Goal: Task Accomplishment & Management: Complete application form

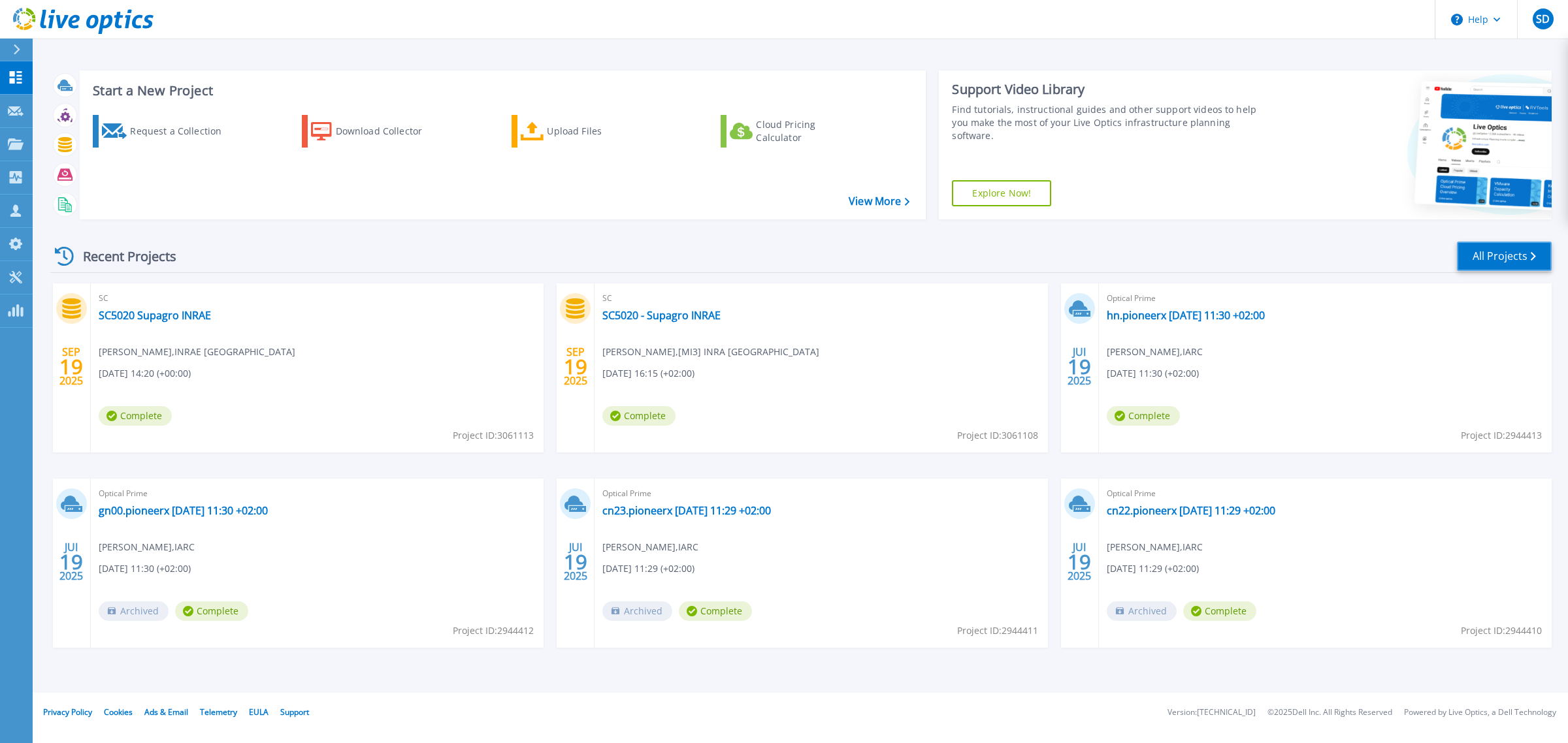
click at [1493, 262] on link "All Projects" at bounding box center [1504, 256] width 95 height 30
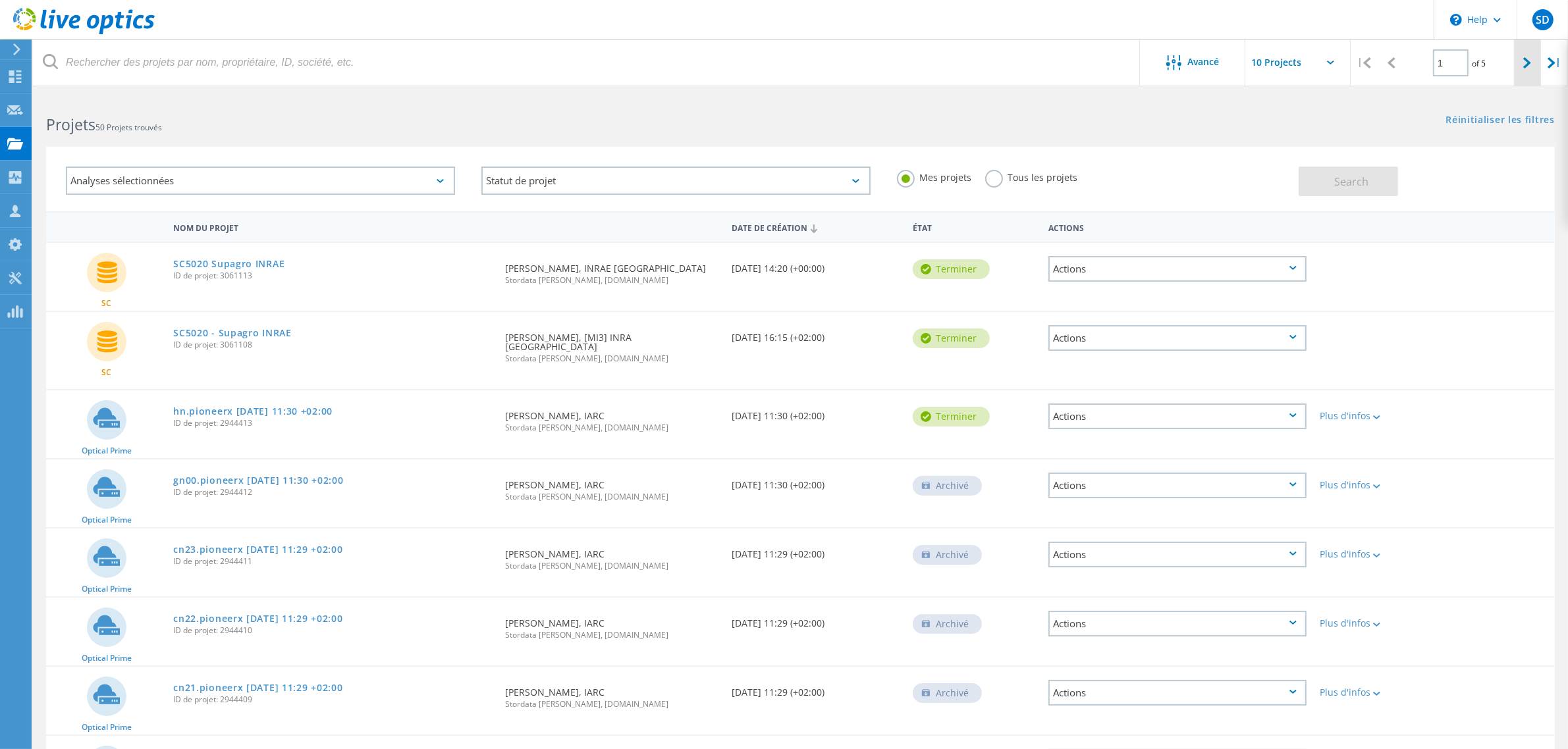
click at [1523, 65] on icon at bounding box center [1527, 63] width 8 height 12
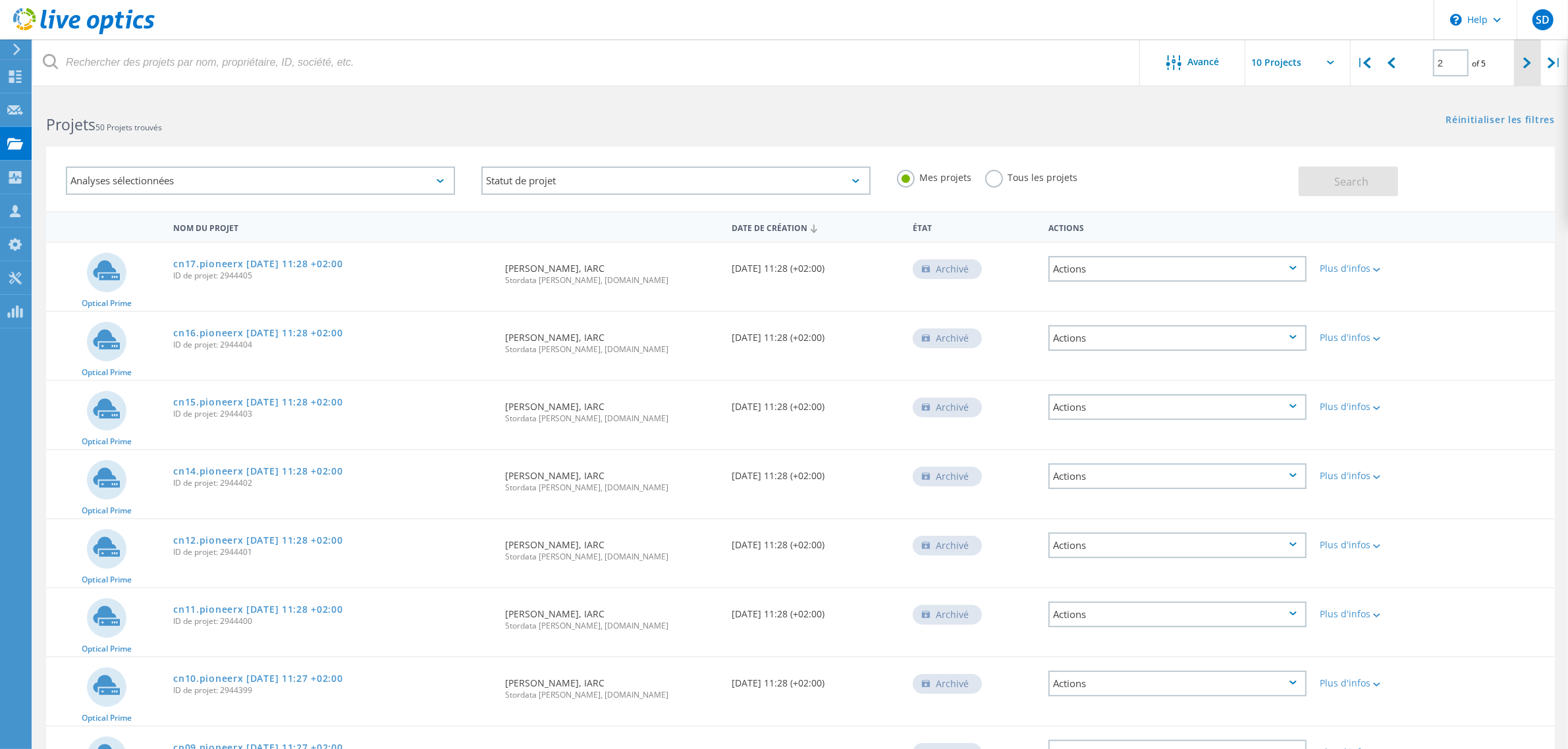
click at [1521, 63] on div at bounding box center [1528, 63] width 27 height 47
click at [1526, 65] on icon at bounding box center [1527, 63] width 8 height 12
type input "4"
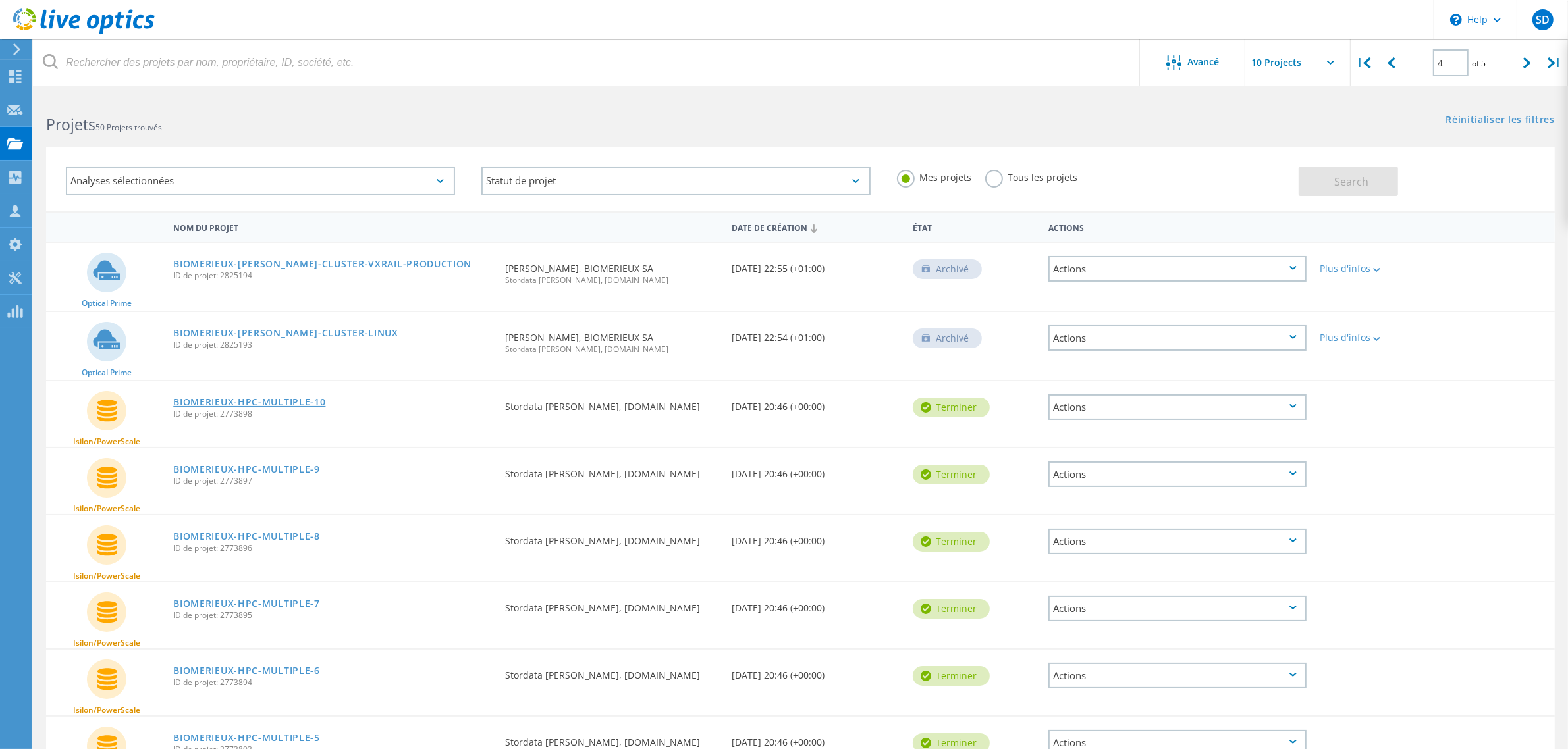
click at [261, 400] on link "BIOMERIEUX-HPC-MULTIPLE-10" at bounding box center [249, 402] width 152 height 10
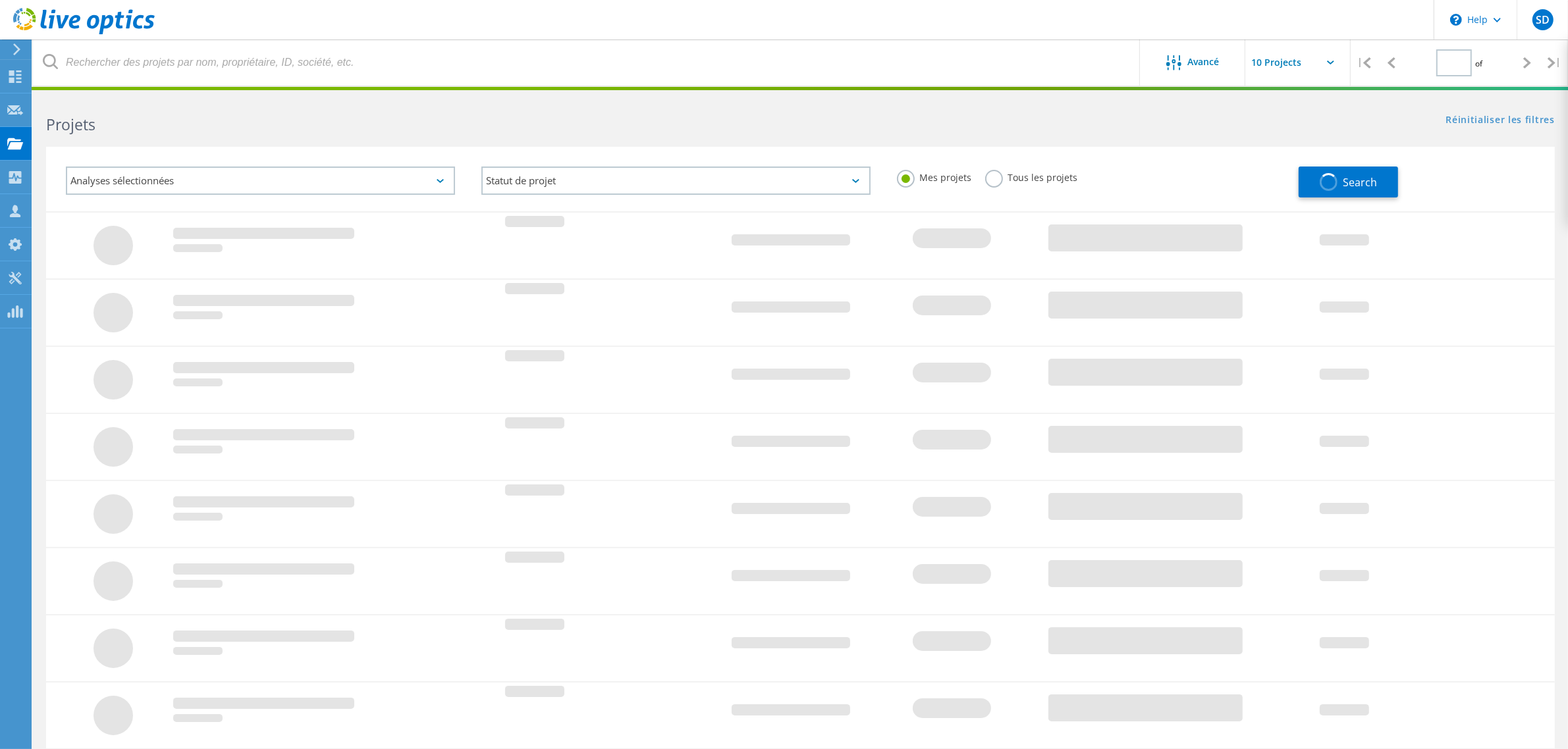
type input "4"
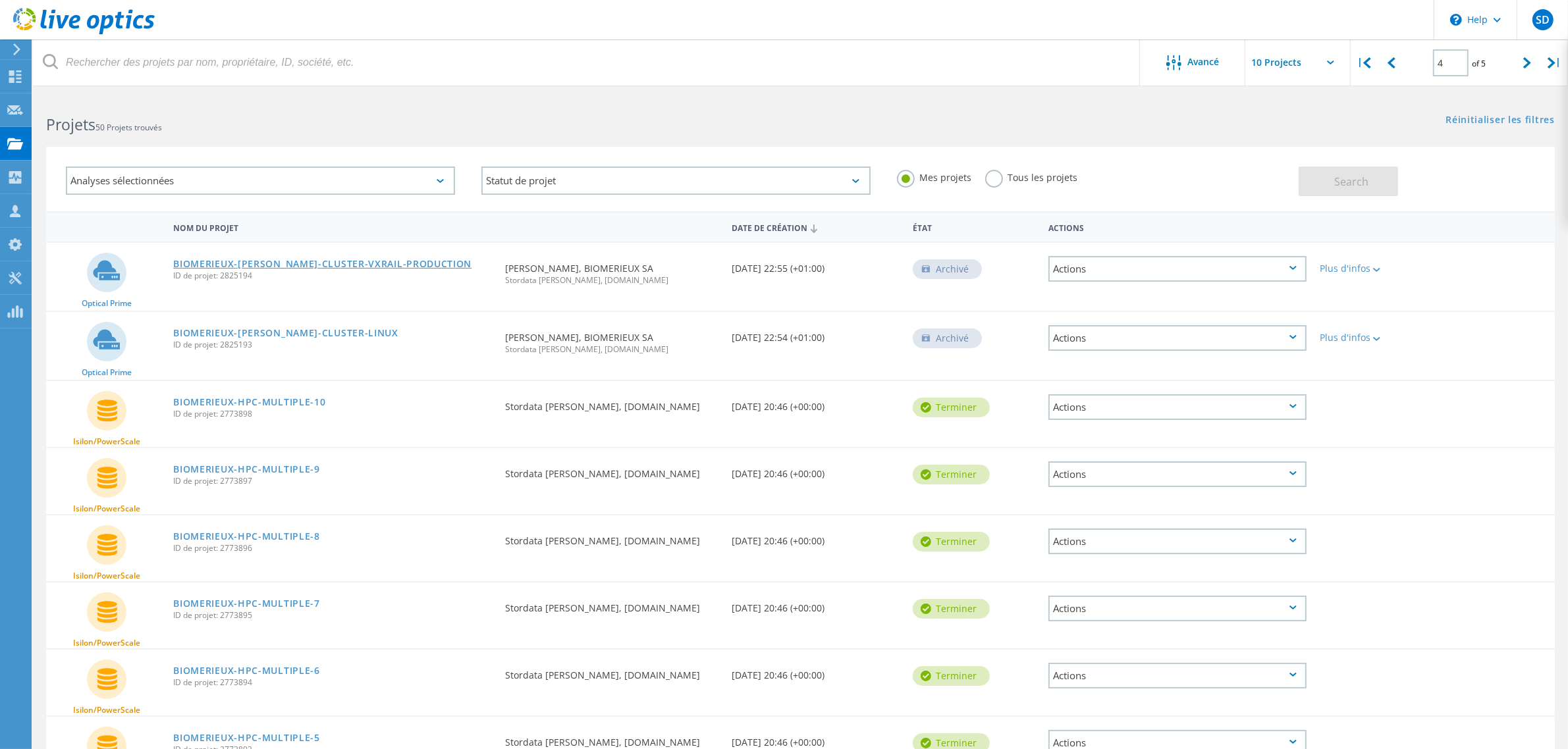
click at [317, 263] on link "BIOMERIEUX-[PERSON_NAME]-CLUSTER-VXRAIL-PRODUCTION" at bounding box center [323, 264] width 299 height 10
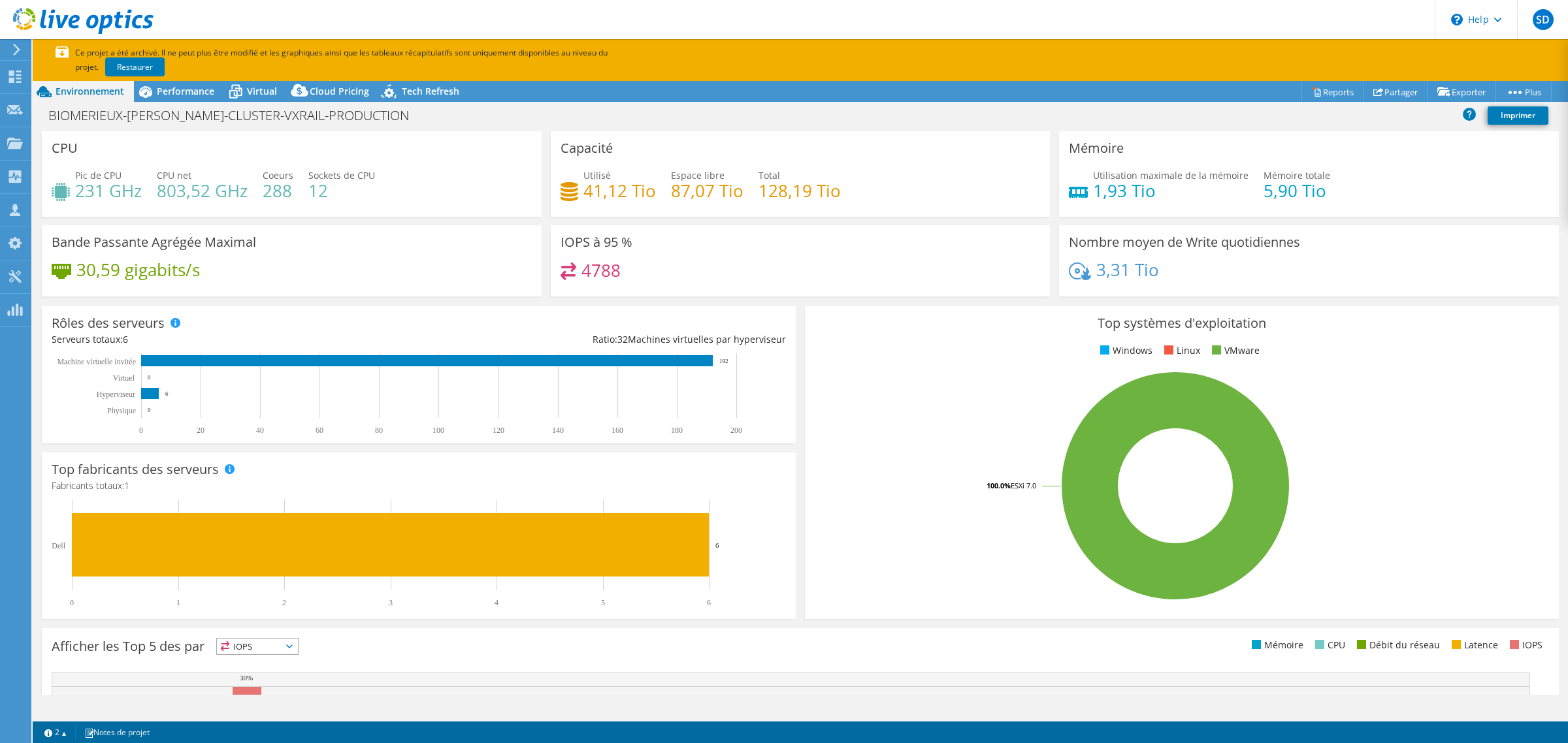
select select "EUFrankfurt"
select select "EUR"
click at [184, 96] on span "Performance" at bounding box center [185, 91] width 57 height 12
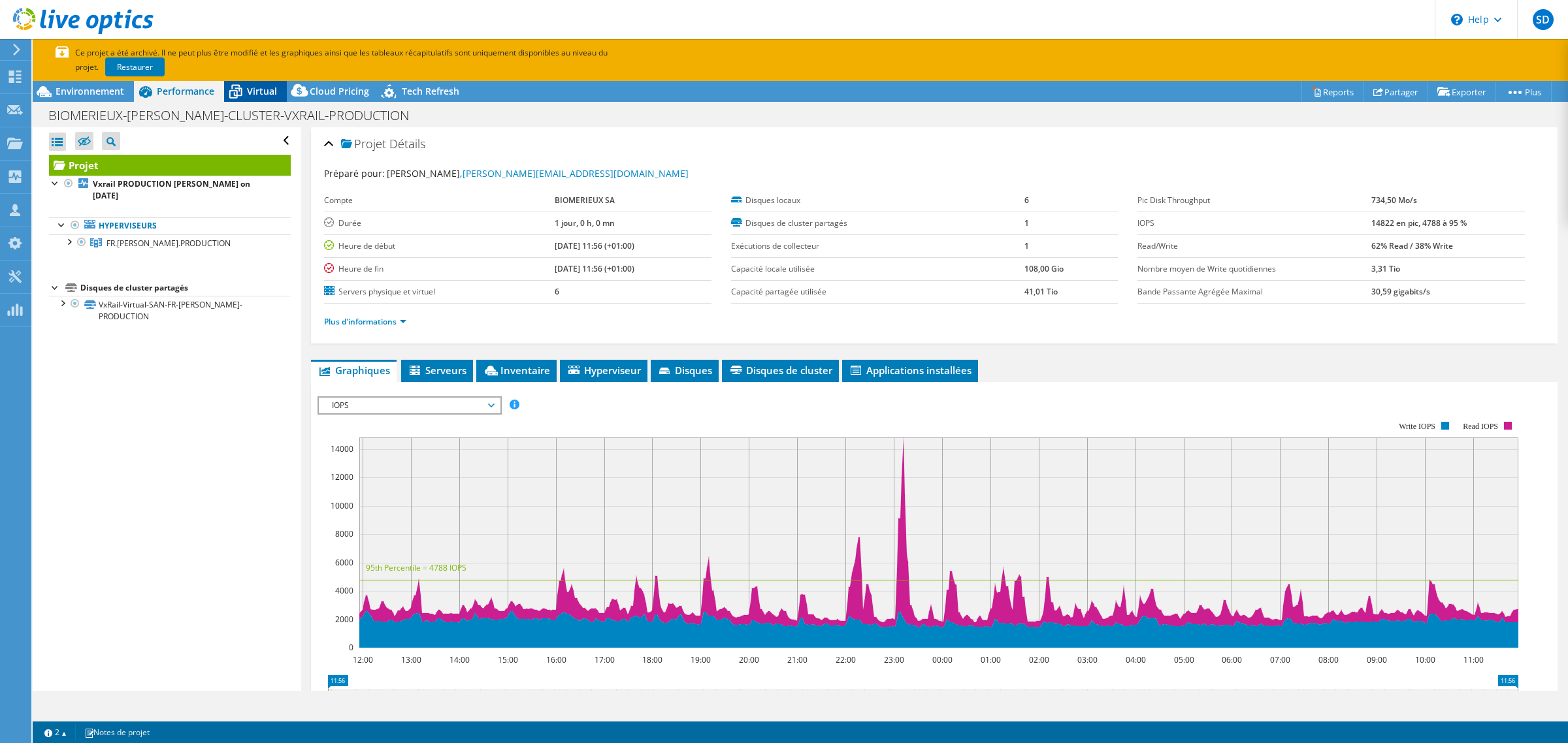
click at [248, 94] on span "Virtual" at bounding box center [261, 91] width 30 height 12
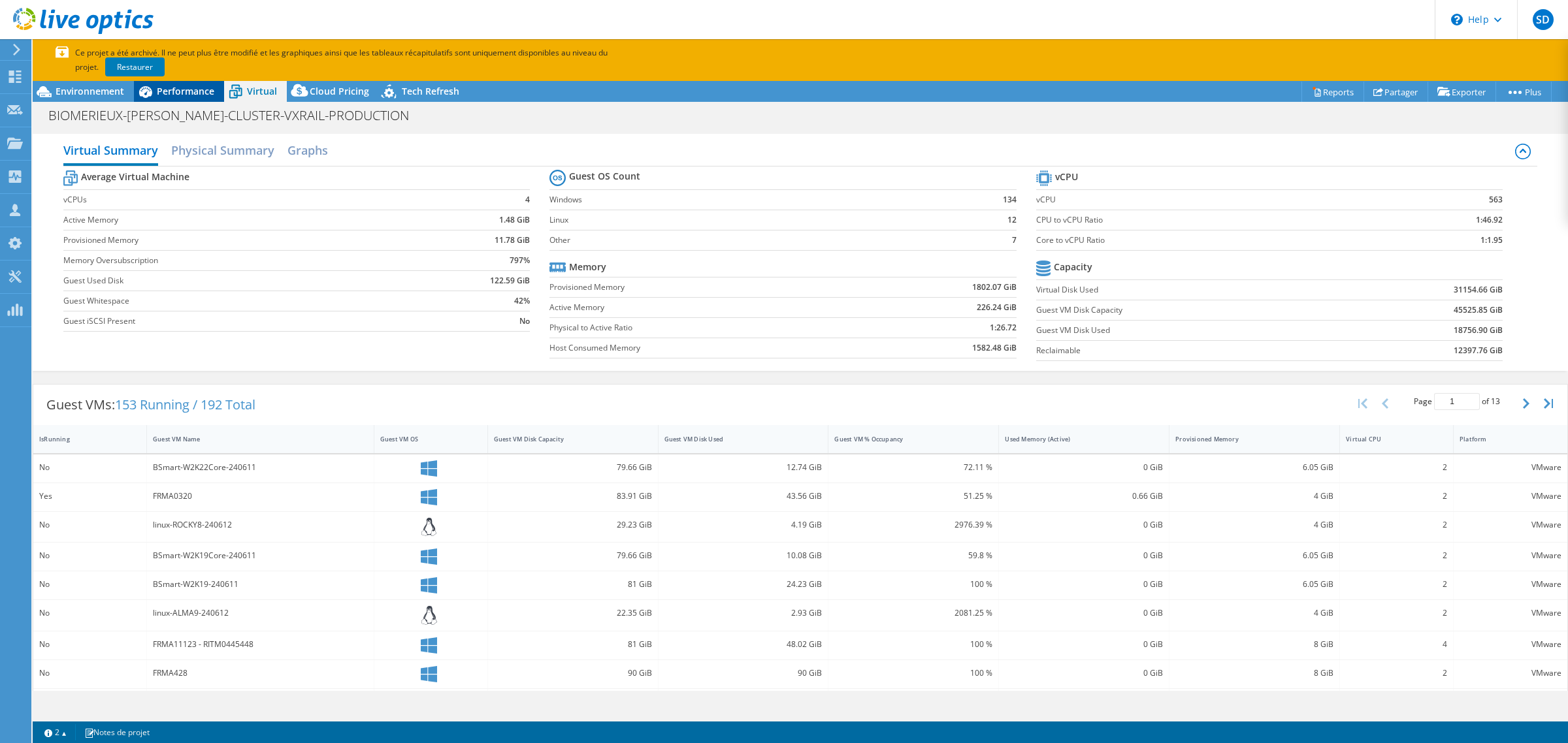
click at [177, 92] on span "Performance" at bounding box center [185, 91] width 57 height 12
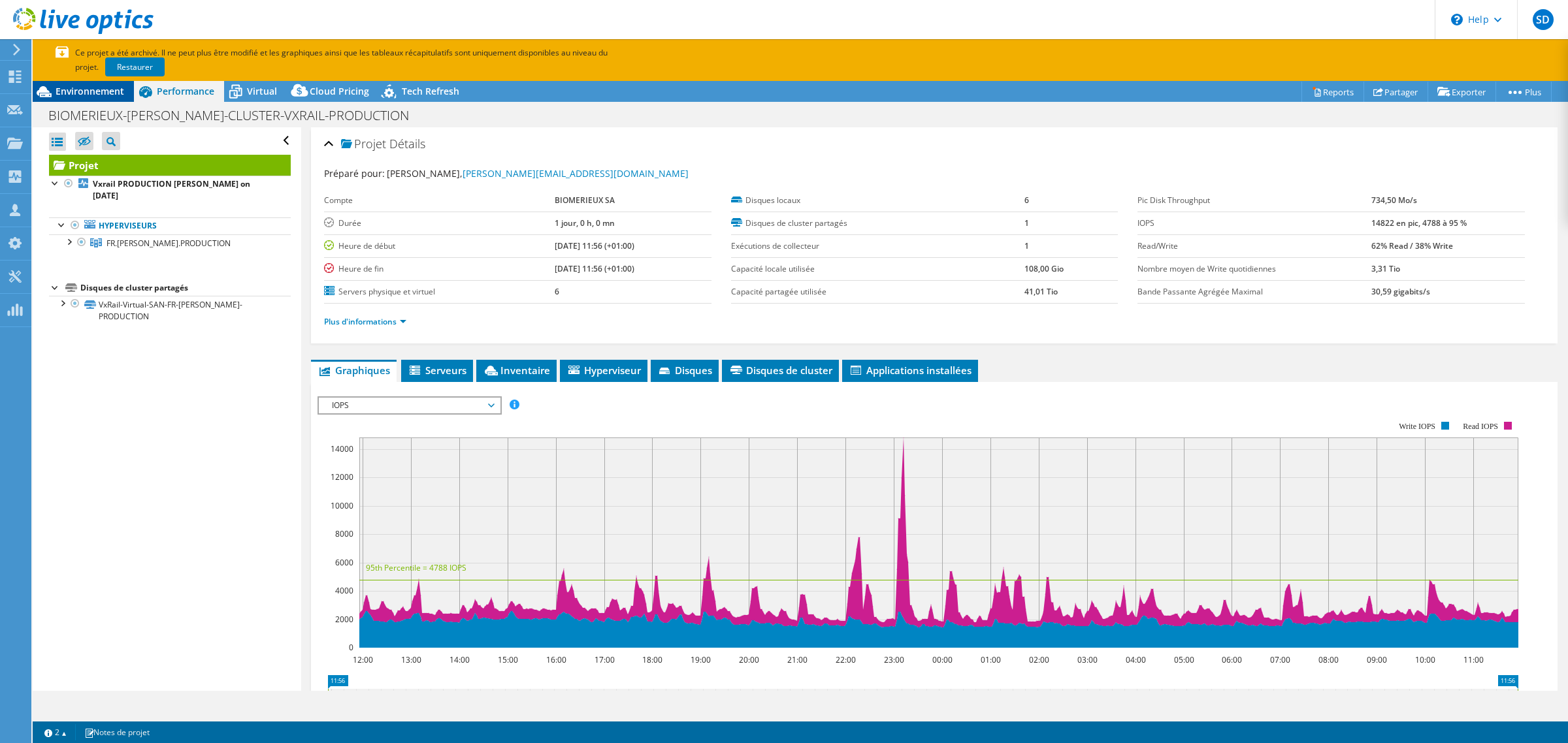
click at [77, 90] on span "Environnement" at bounding box center [90, 91] width 69 height 12
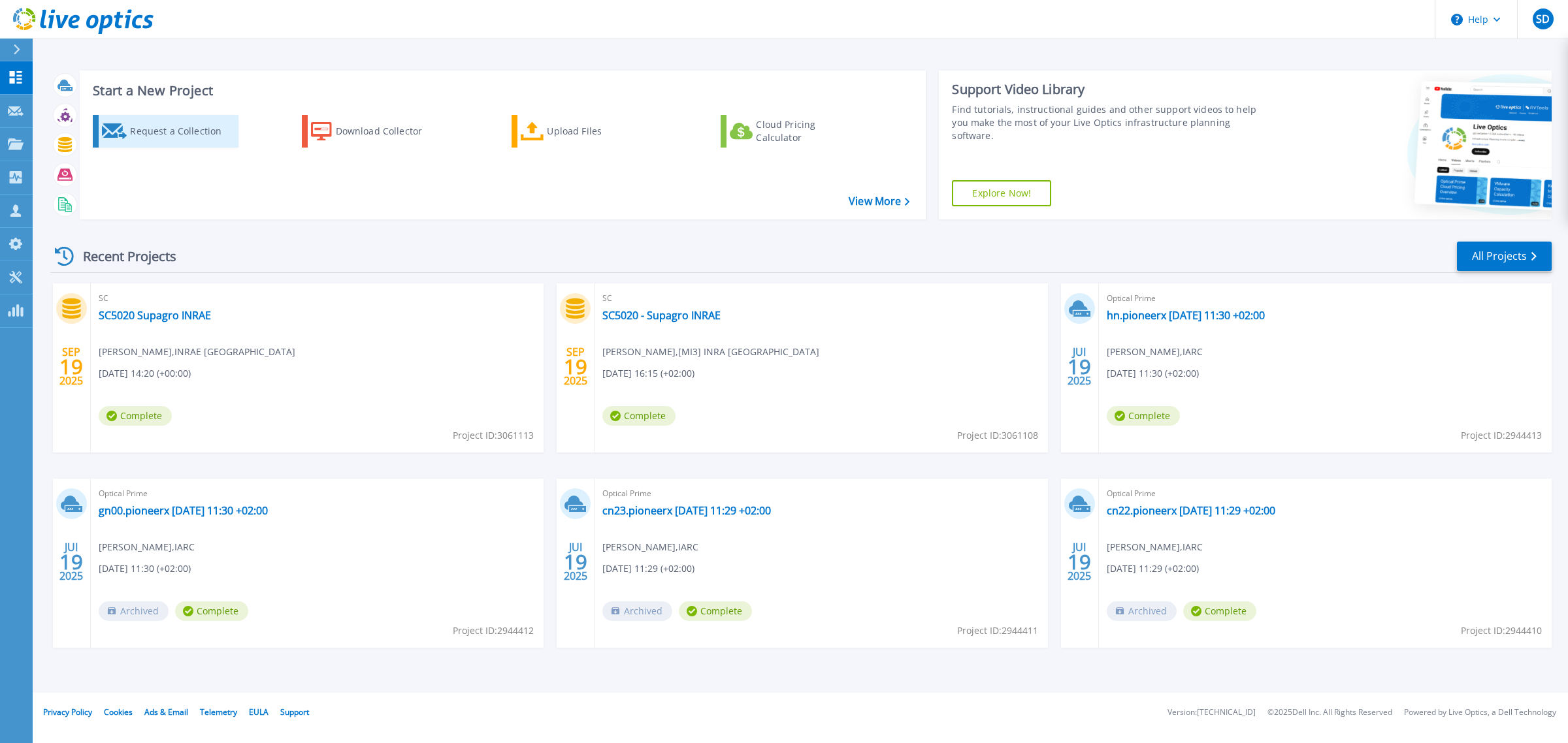
click at [183, 138] on div "Request a Collection" at bounding box center [182, 131] width 104 height 26
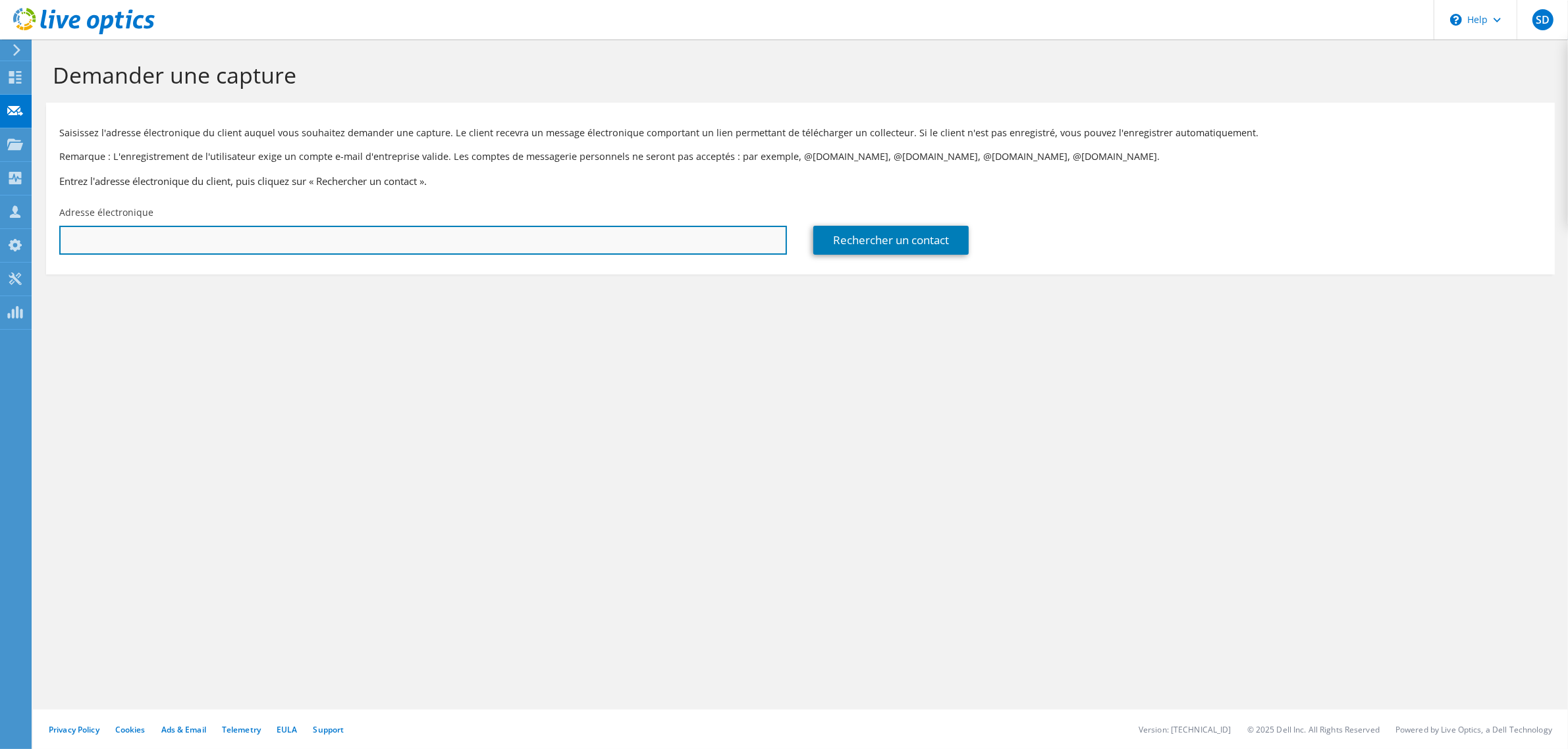
click at [474, 236] on input "text" at bounding box center [423, 241] width 727 height 29
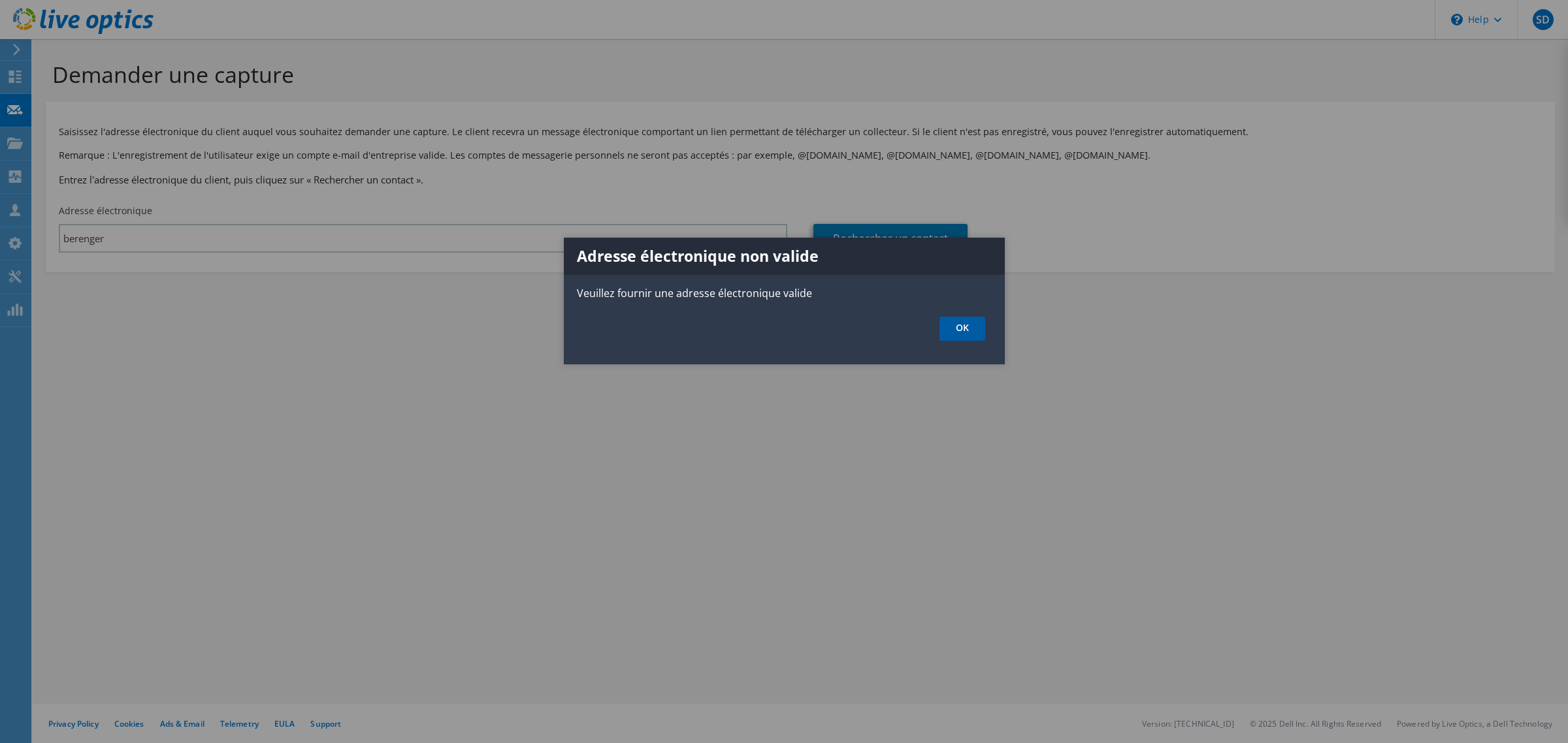
click at [941, 327] on link "OK" at bounding box center [962, 329] width 46 height 24
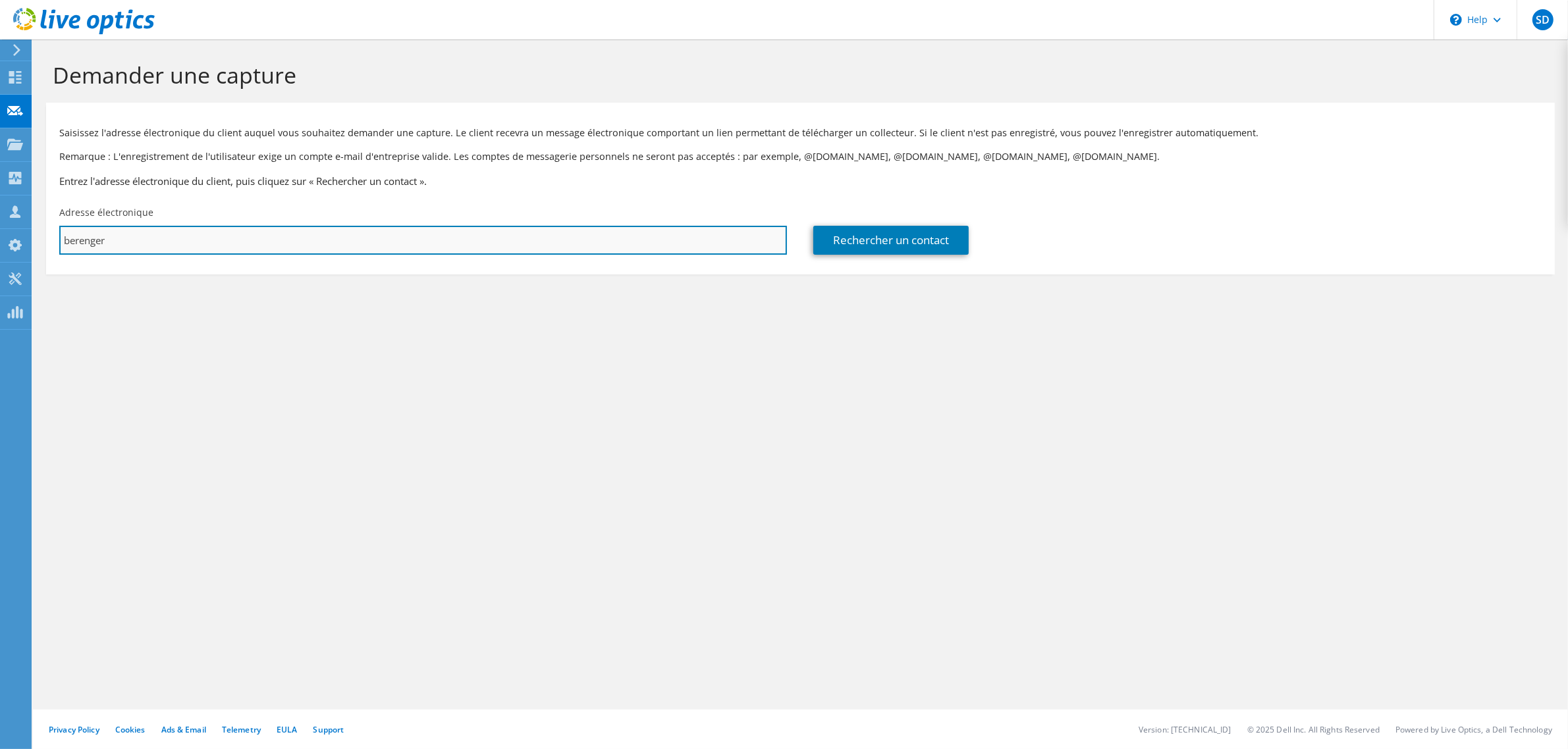
click at [153, 245] on input "berenger" at bounding box center [423, 241] width 727 height 29
drag, startPoint x: 162, startPoint y: 244, endPoint x: 8, endPoint y: 245, distance: 154.0
click at [8, 245] on div "SD Membre de l'équipe Stordata Delafosse [EMAIL_ADDRESS][DOMAIN_NAME] [DOMAIN_N…" at bounding box center [784, 374] width 1568 height 749
click at [169, 242] on input "berenger.aubanel@" at bounding box center [423, 241] width 727 height 29
drag, startPoint x: 170, startPoint y: 242, endPoint x: 63, endPoint y: 245, distance: 107.0
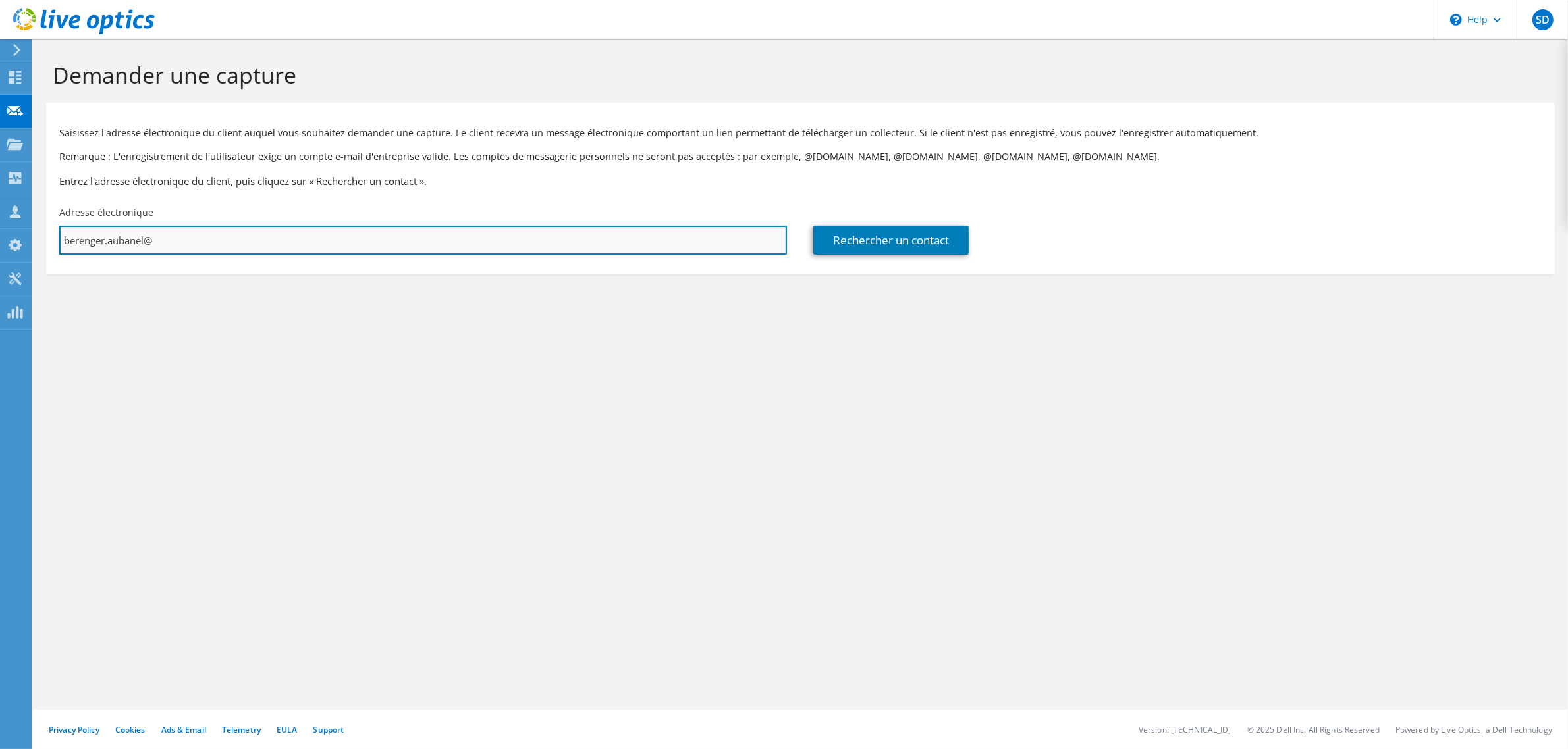
click at [63, 245] on input "berenger.aubanel@" at bounding box center [423, 241] width 727 height 29
paste input "AUBANEL Berenger <[EMAIL_ADDRESS][DOMAIN_NAME]>"
drag, startPoint x: 156, startPoint y: 241, endPoint x: 53, endPoint y: 242, distance: 103.0
click at [53, 242] on div "Adresse électronique [PERSON_NAME] <[EMAIL_ADDRESS][DOMAIN_NAME]>" at bounding box center [423, 230] width 754 height 62
click at [291, 241] on input "[EMAIL_ADDRESS][DOMAIN_NAME]>" at bounding box center [423, 241] width 727 height 29
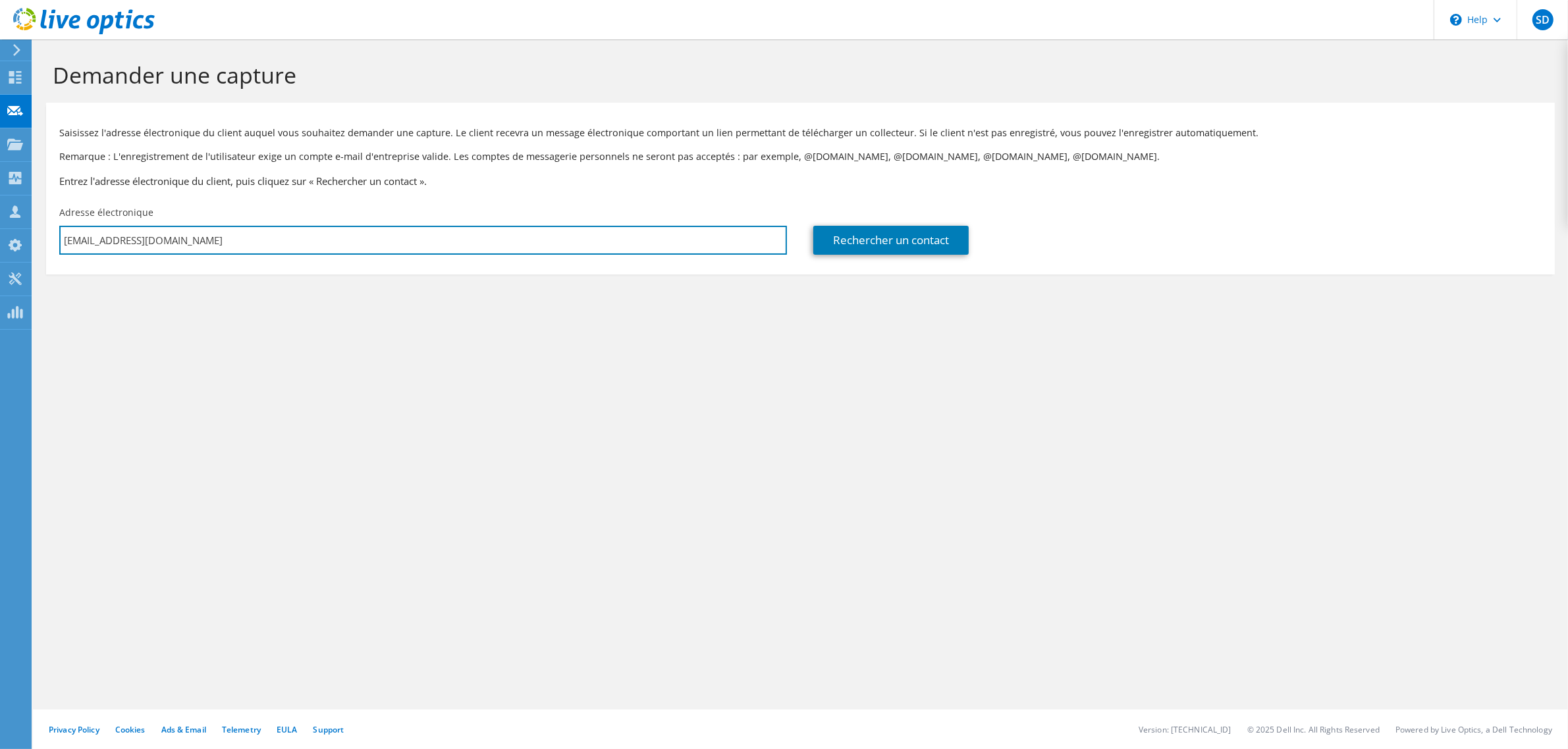
type input "[EMAIL_ADDRESS][DOMAIN_NAME]"
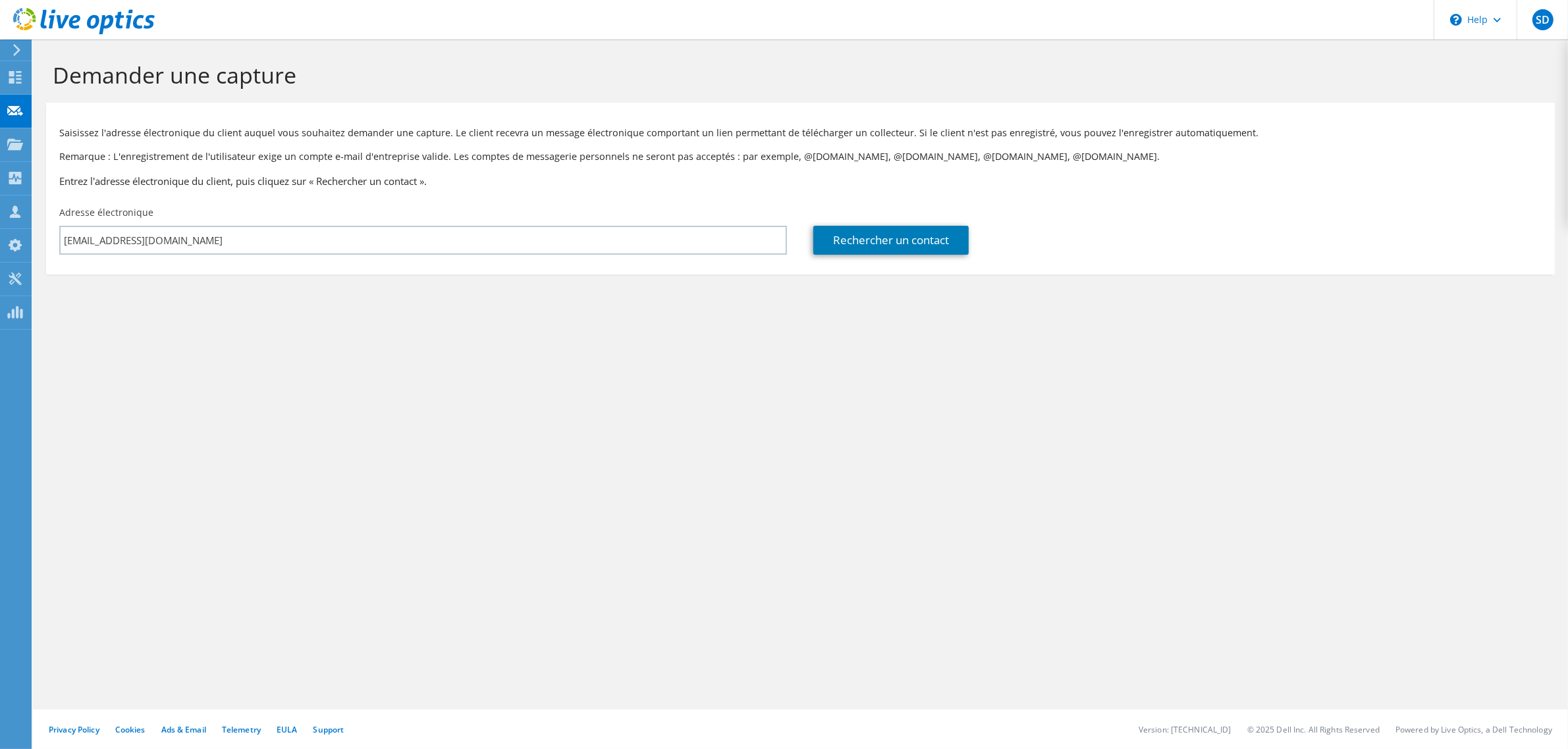
click at [528, 215] on div "Adresse électronique [EMAIL_ADDRESS][DOMAIN_NAME]" at bounding box center [423, 230] width 754 height 62
click at [867, 243] on link "Rechercher un contact" at bounding box center [890, 241] width 155 height 29
type input "GROUPE RG"
type input "Bérenger"
type input "AUBANEL"
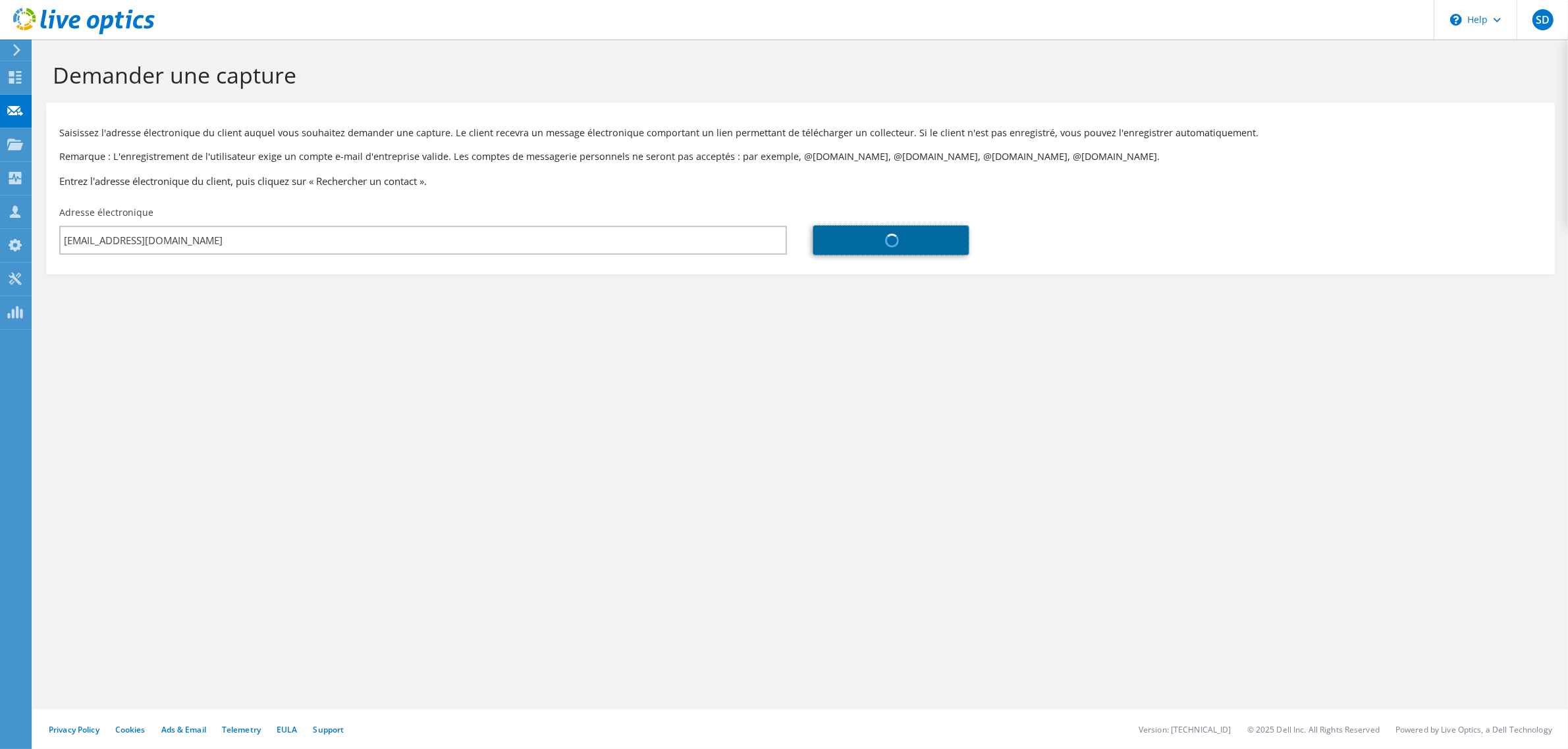
type input "[GEOGRAPHIC_DATA]"
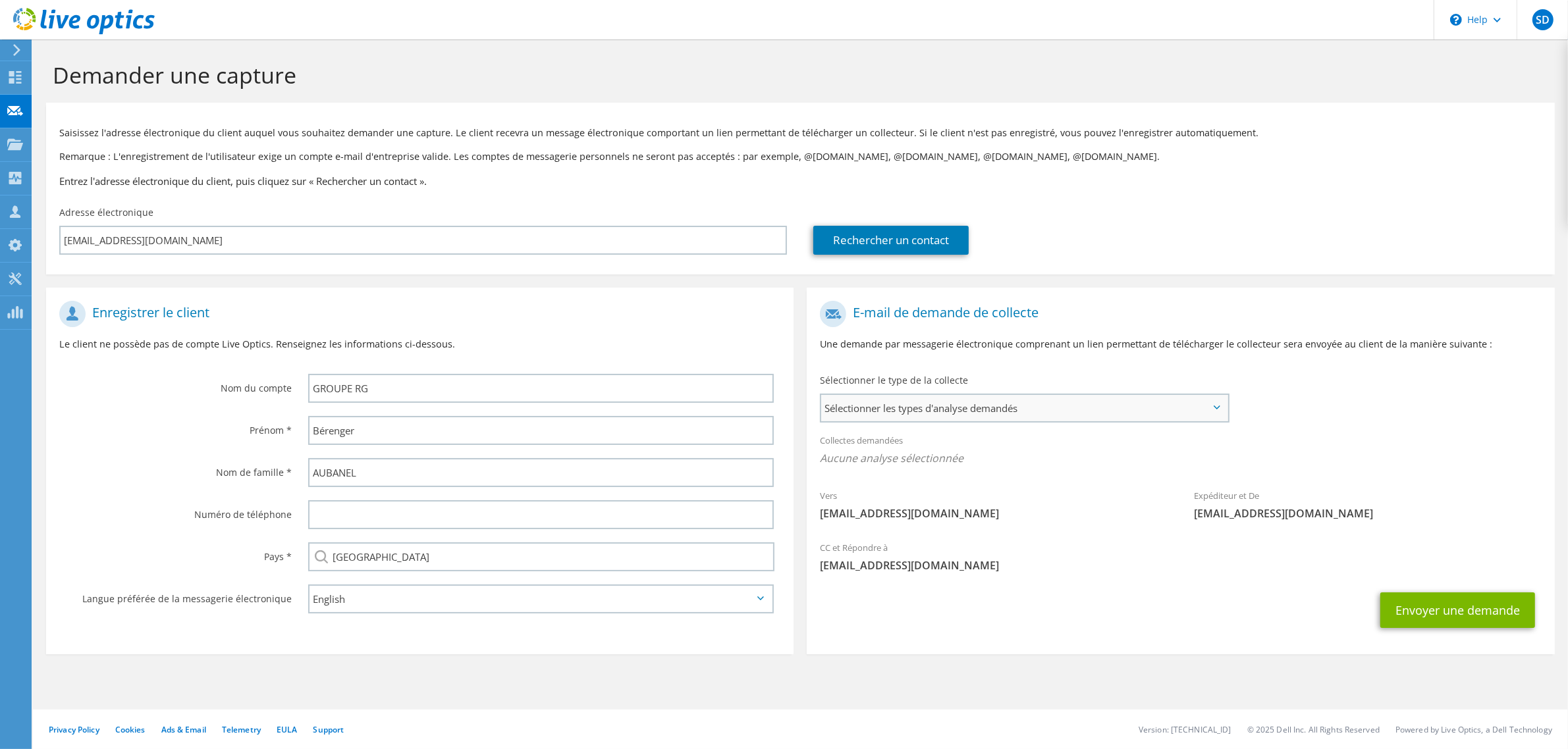
click at [1026, 413] on span "Sélectionner les types d'analyse demandés" at bounding box center [1024, 407] width 405 height 26
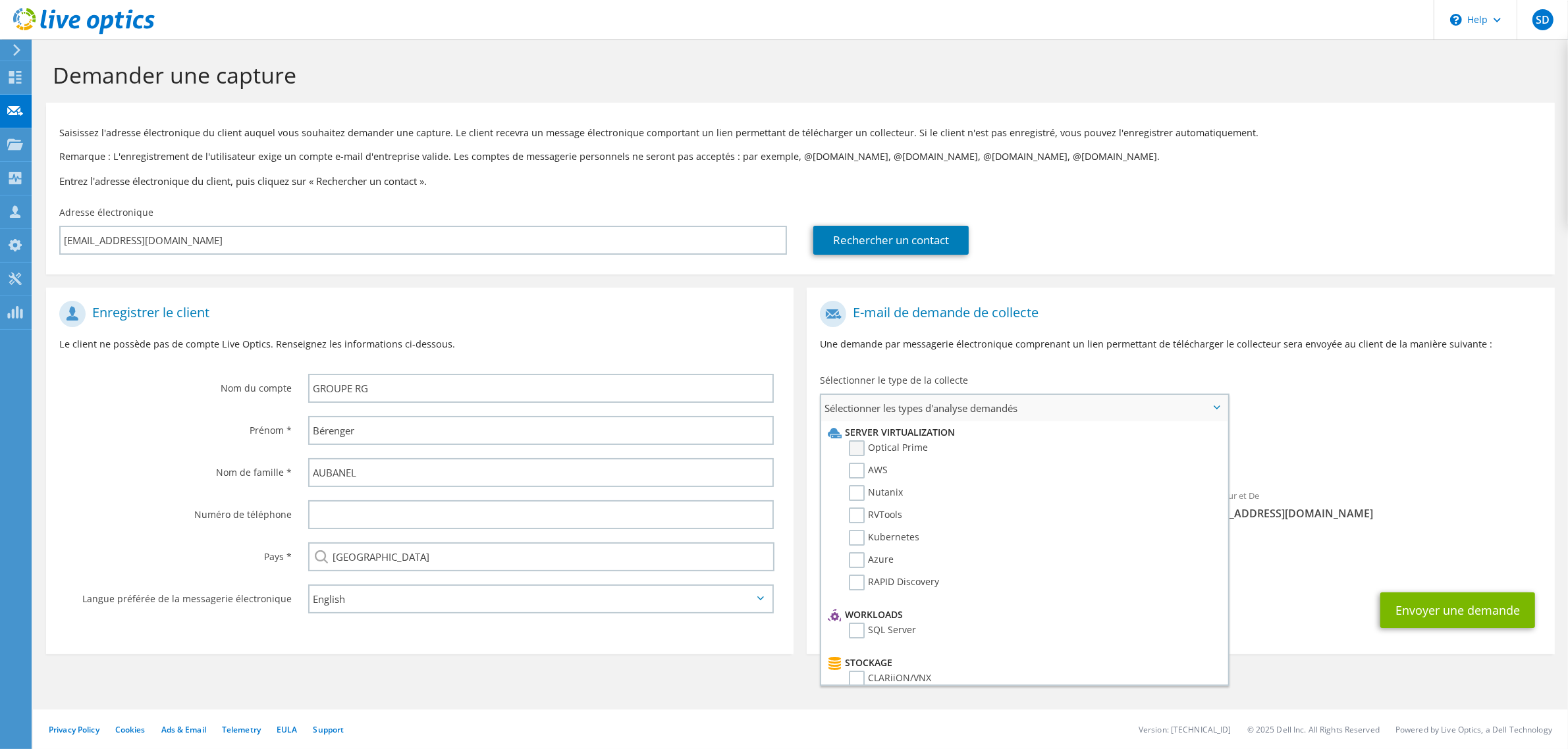
click at [859, 449] on label "Optical Prime" at bounding box center [888, 448] width 79 height 15
click at [0, 0] on input "Optical Prime" at bounding box center [0, 0] width 0 height 0
click at [1256, 456] on span "Optical Prime" at bounding box center [1180, 461] width 721 height 22
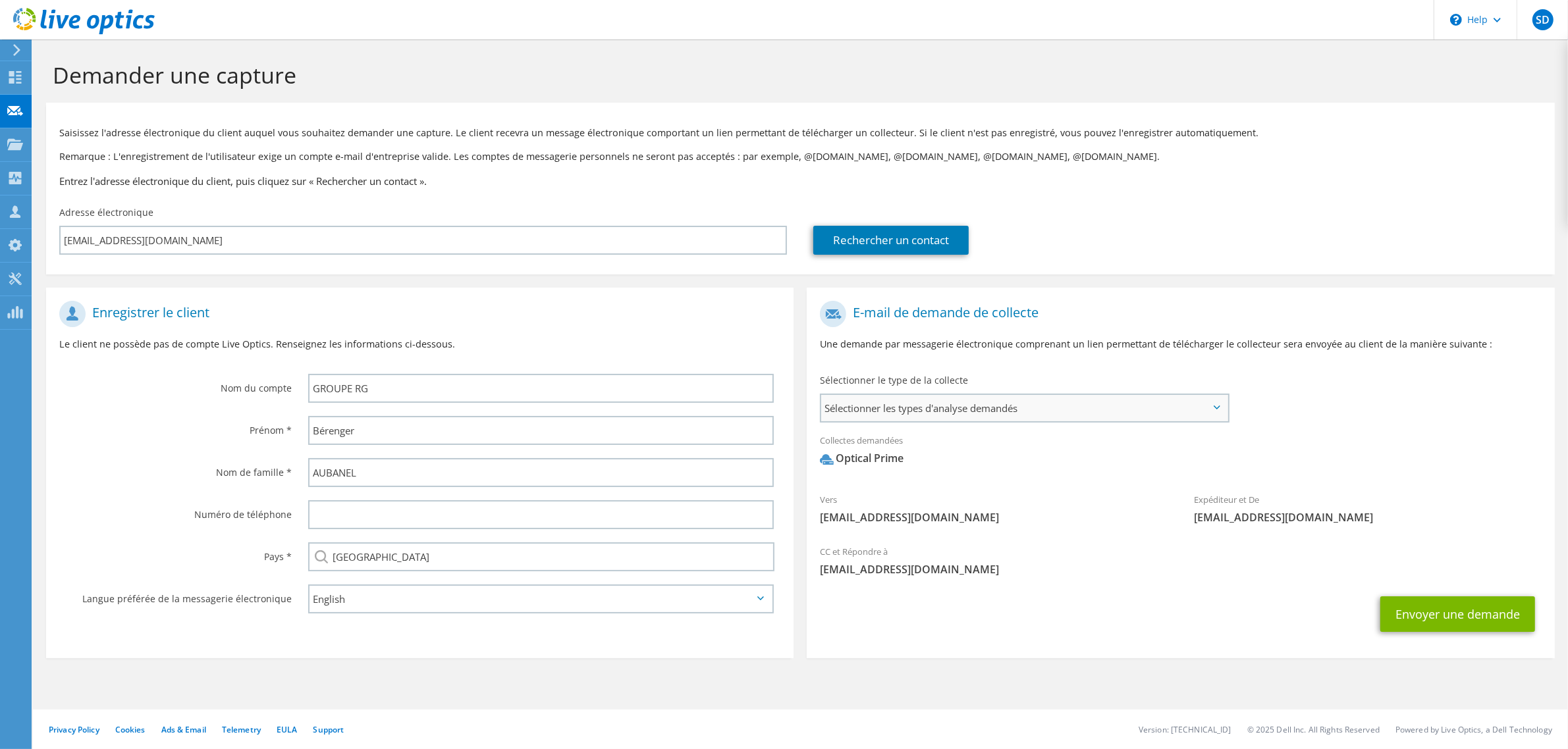
click at [1080, 411] on span "Sélectionner les types d'analyse demandés" at bounding box center [1024, 407] width 405 height 26
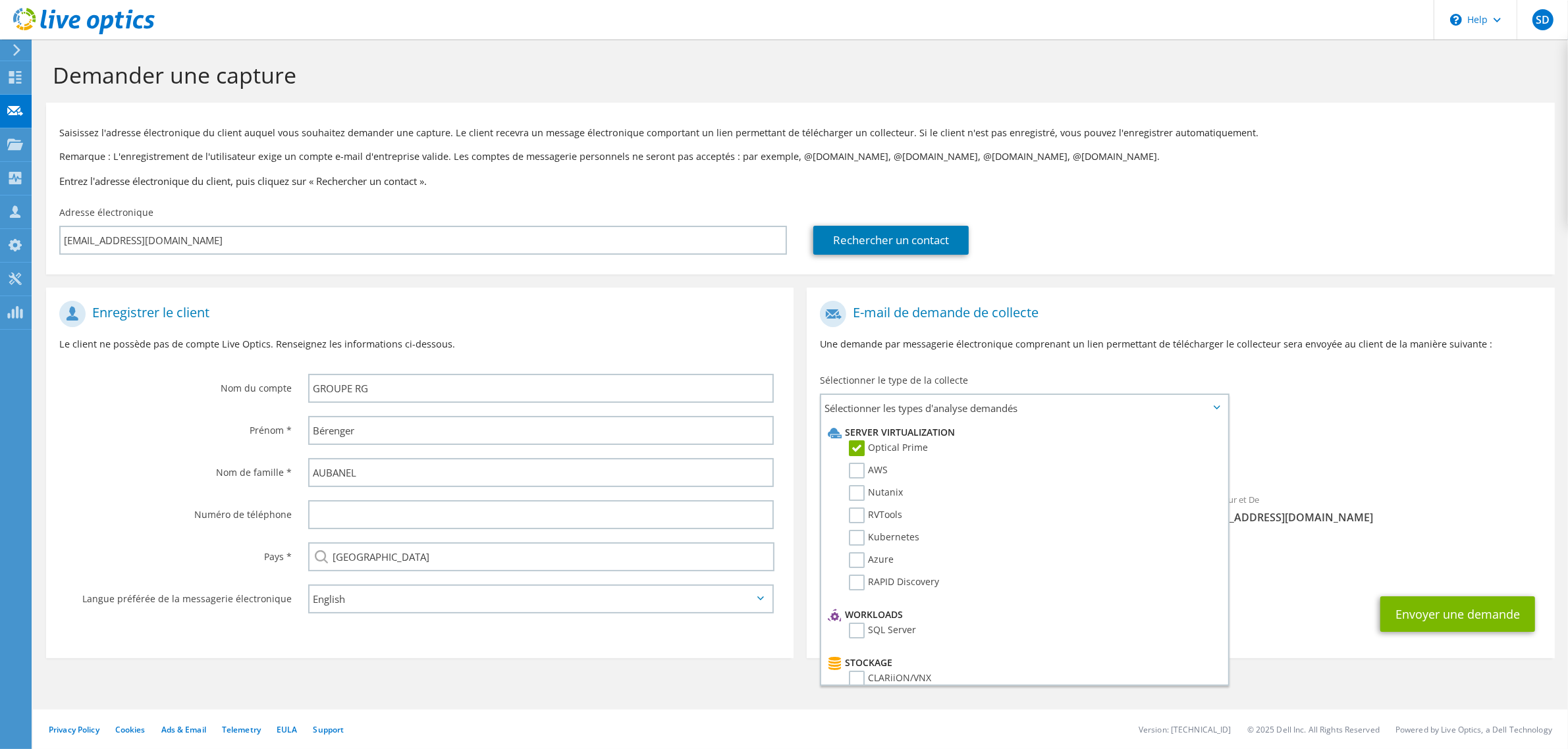
click at [1275, 412] on div "Vers [EMAIL_ADDRESS][DOMAIN_NAME] Expéditeur et De [EMAIL_ADDRESS][DOMAIN_NAME]" at bounding box center [1181, 416] width 747 height 244
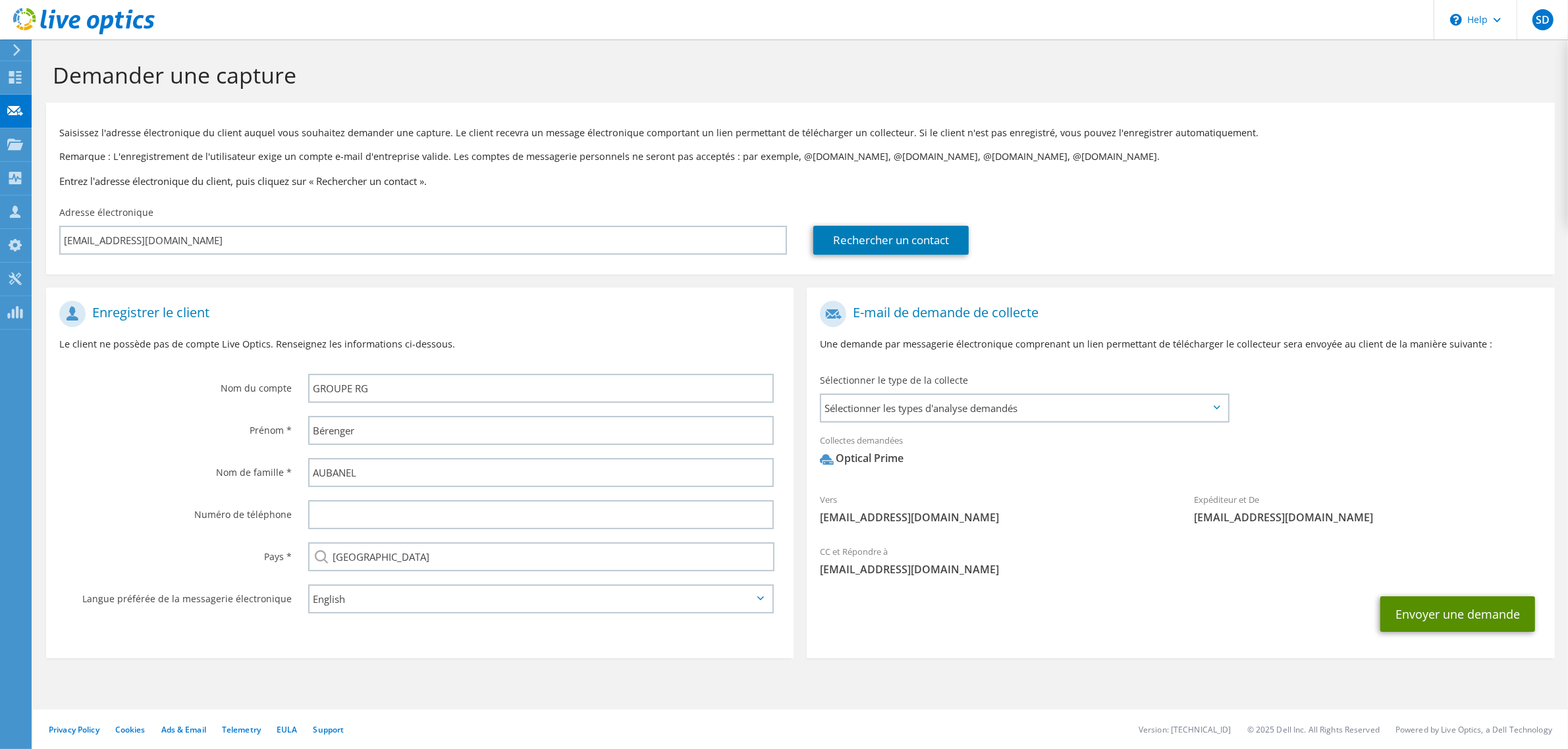
click at [1419, 620] on button "Envoyer une demande" at bounding box center [1457, 613] width 155 height 36
